Goal: Transaction & Acquisition: Purchase product/service

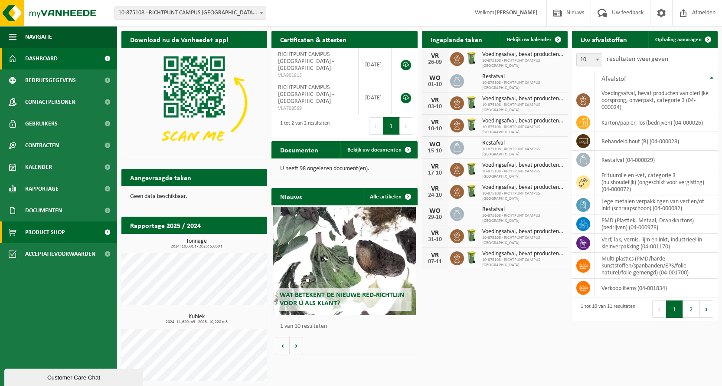
click at [37, 229] on span "Product Shop" at bounding box center [44, 232] width 39 height 22
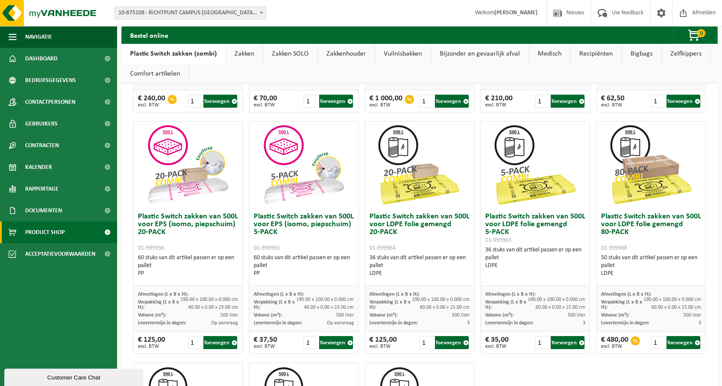
scroll to position [260, 0]
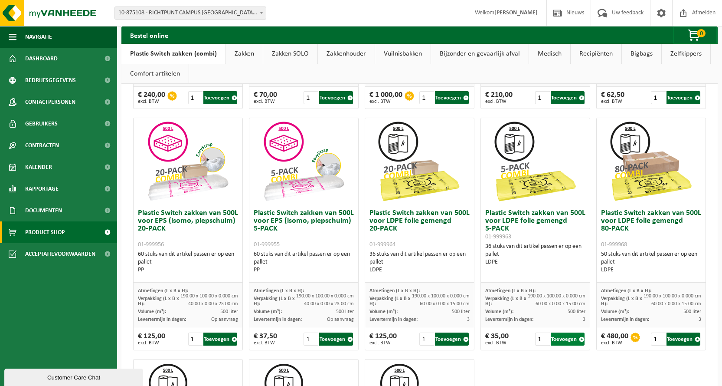
click at [562, 338] on button "Toevoegen" at bounding box center [568, 338] width 34 height 13
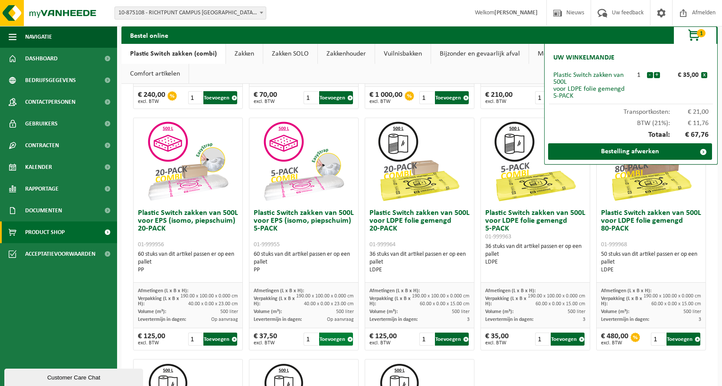
click at [335, 337] on button "Toevoegen" at bounding box center [336, 338] width 34 height 13
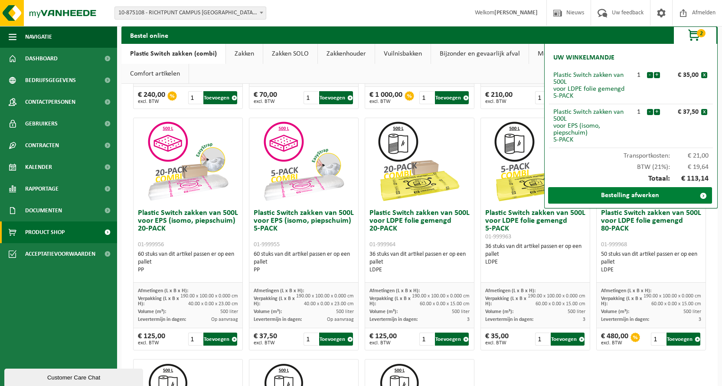
click at [634, 191] on link "Bestelling afwerken" at bounding box center [630, 195] width 164 height 16
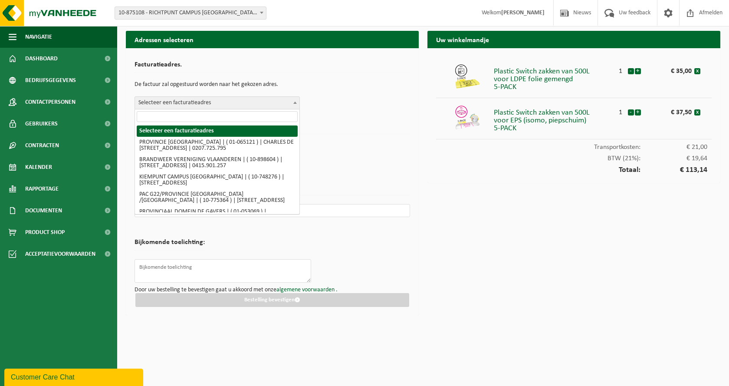
click at [291, 105] on span at bounding box center [295, 102] width 9 height 11
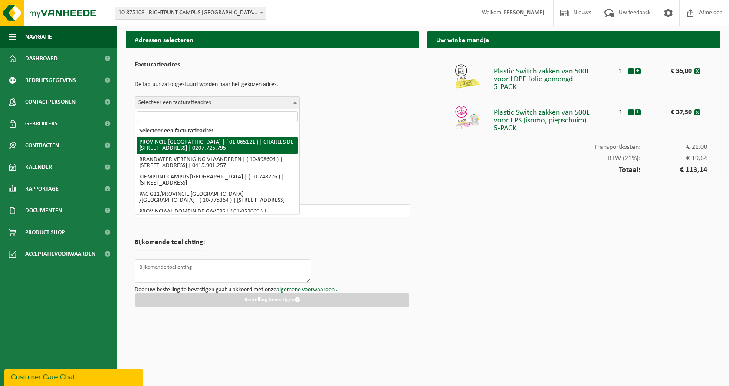
select select "420"
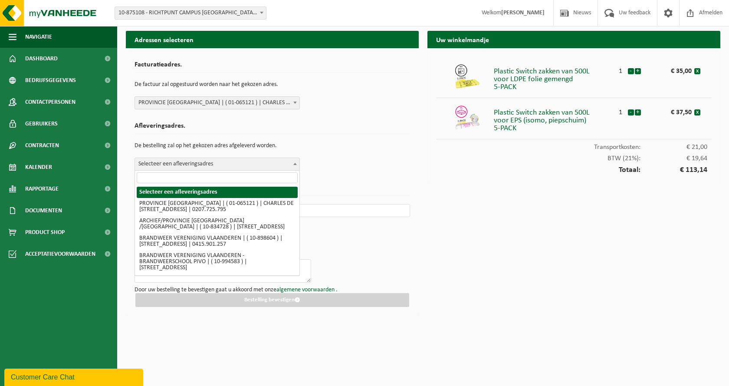
click at [245, 162] on span "Selecteer een afleveringsadres" at bounding box center [217, 164] width 164 height 12
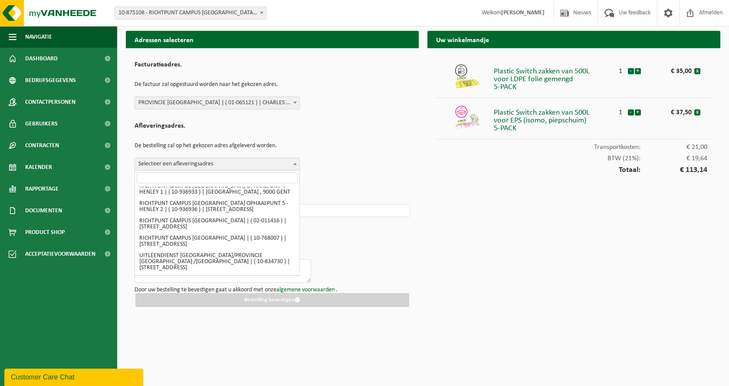
scroll to position [1258, 0]
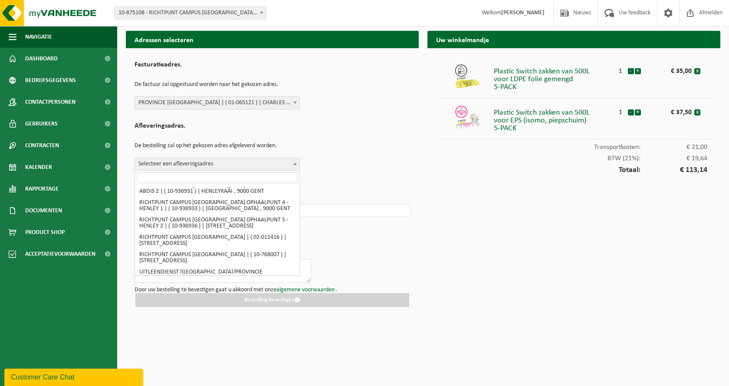
select select "107119"
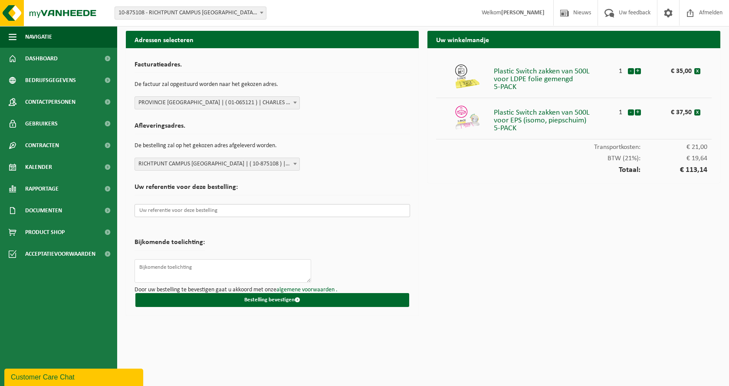
paste input "2510000299"
type input "2510000299"
click at [183, 268] on textarea at bounding box center [222, 270] width 177 height 23
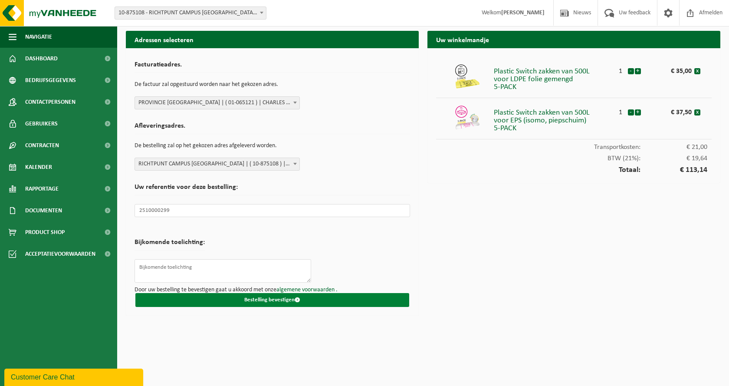
click at [273, 297] on button "Bestelling bevestigen" at bounding box center [272, 300] width 274 height 14
